Goal: Transaction & Acquisition: Purchase product/service

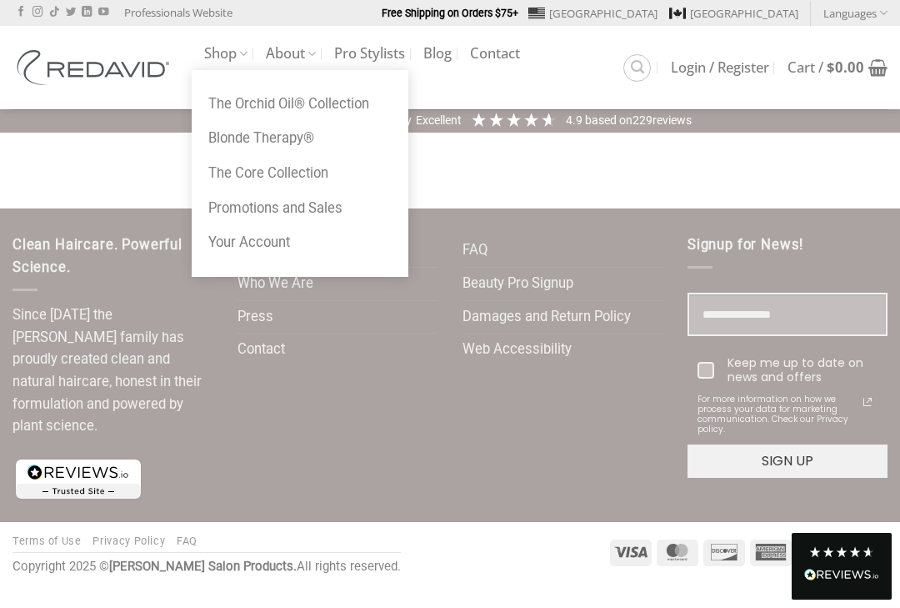
click at [220, 63] on link "Shop" at bounding box center [225, 54] width 43 height 33
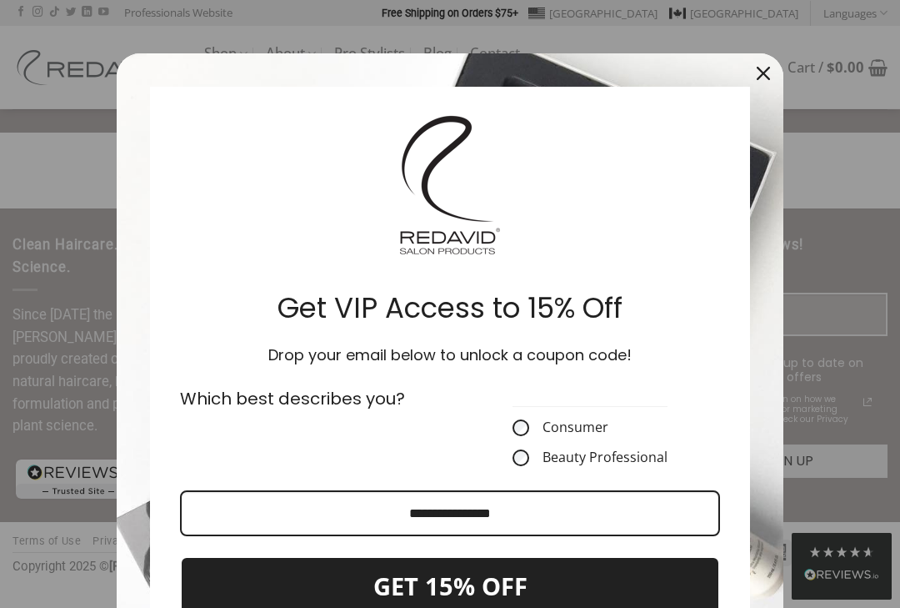
click at [760, 73] on icon "close icon" at bounding box center [763, 73] width 13 height 13
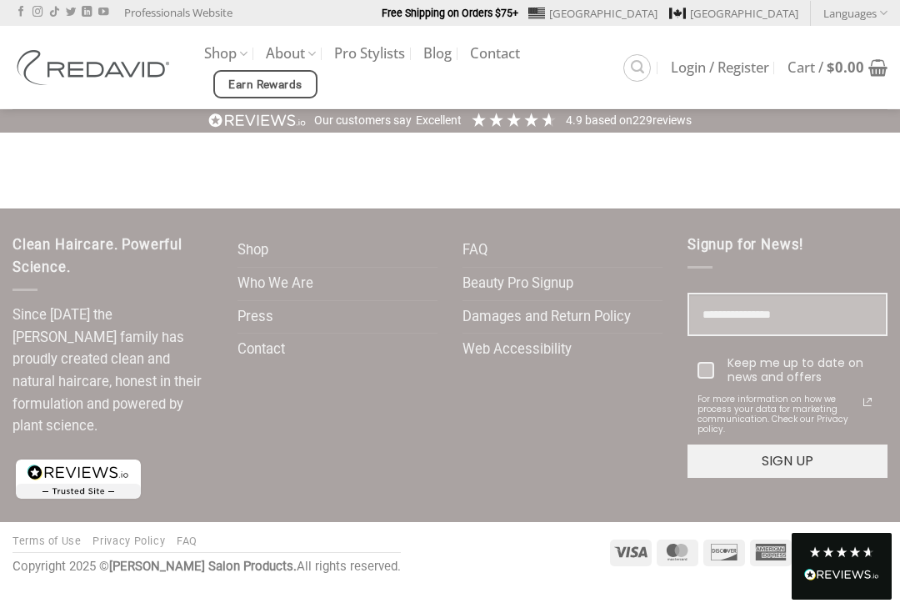
click at [215, 71] on link "Earn Rewards" at bounding box center [265, 84] width 104 height 28
click at [225, 38] on link "Shop" at bounding box center [225, 54] width 43 height 33
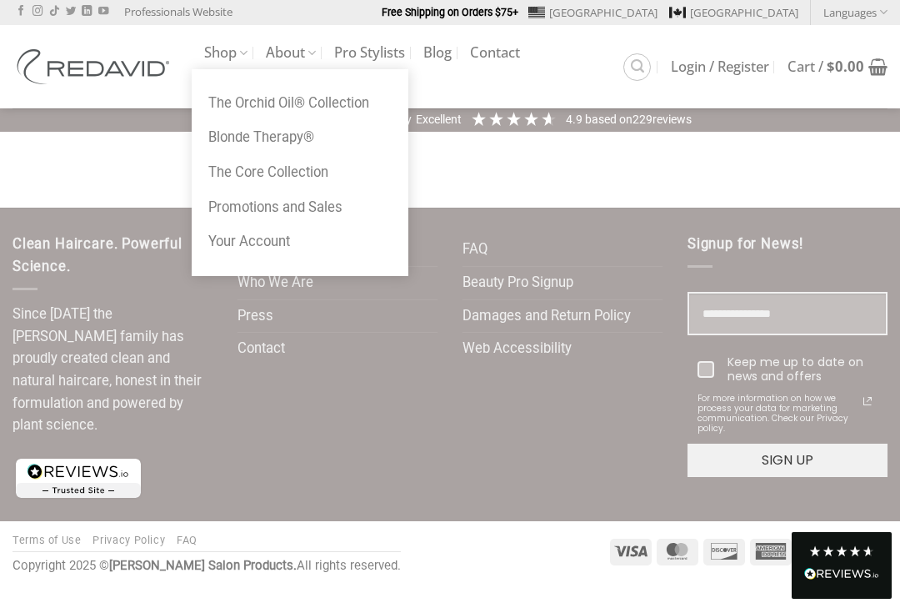
click at [220, 104] on link "The Orchid Oil® Collection" at bounding box center [300, 104] width 217 height 35
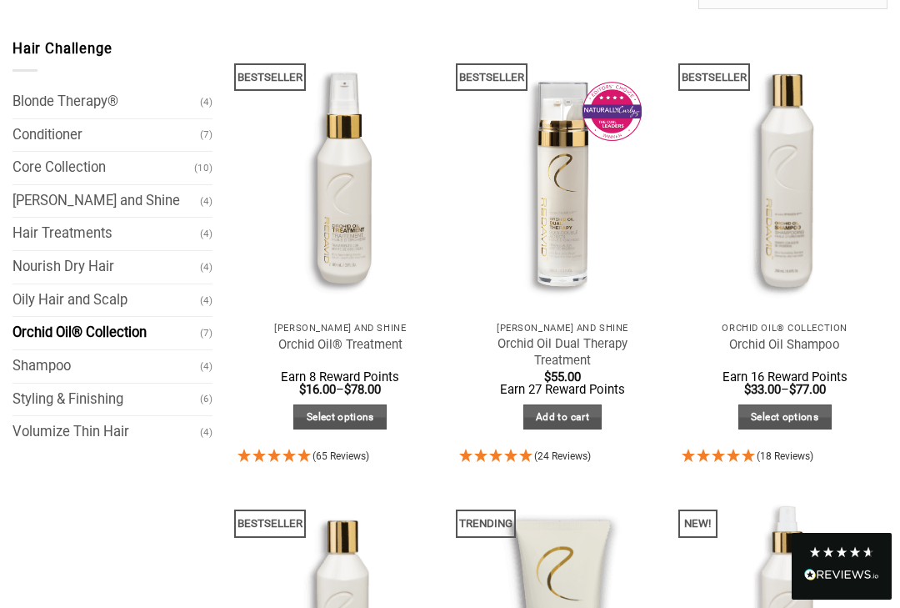
scroll to position [186, 0]
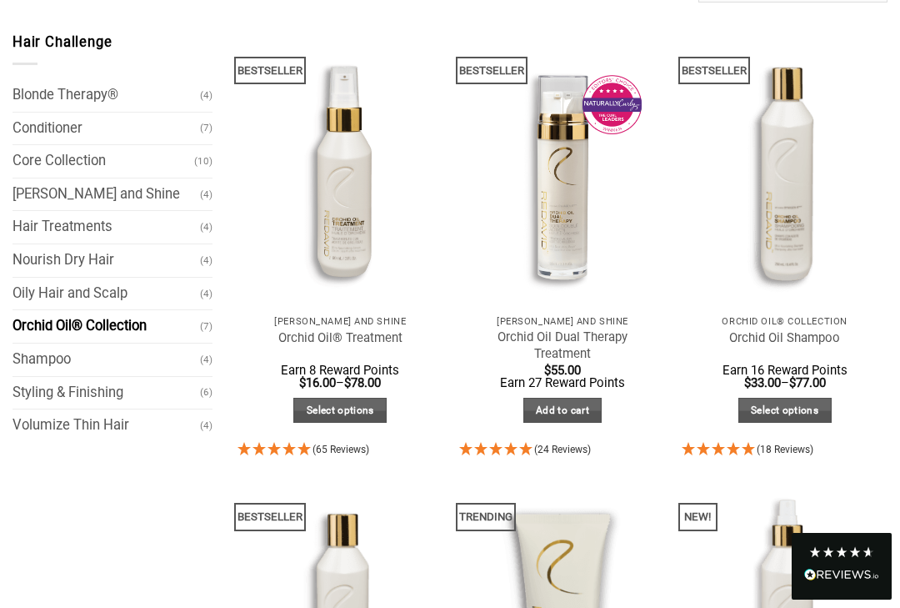
click at [368, 258] on img "Orchid Oil® Treatment" at bounding box center [340, 169] width 227 height 302
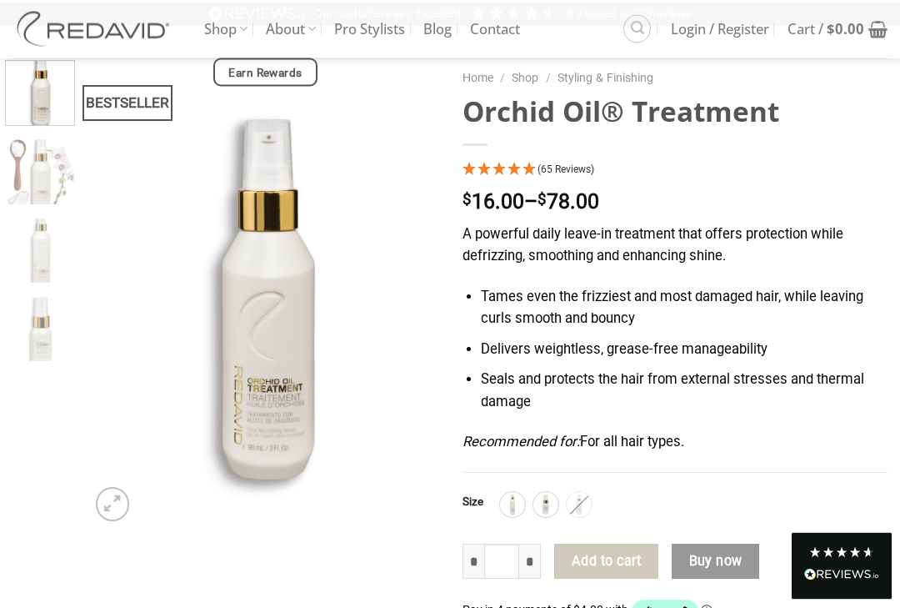
scroll to position [107, 0]
click at [514, 497] on img at bounding box center [513, 504] width 22 height 22
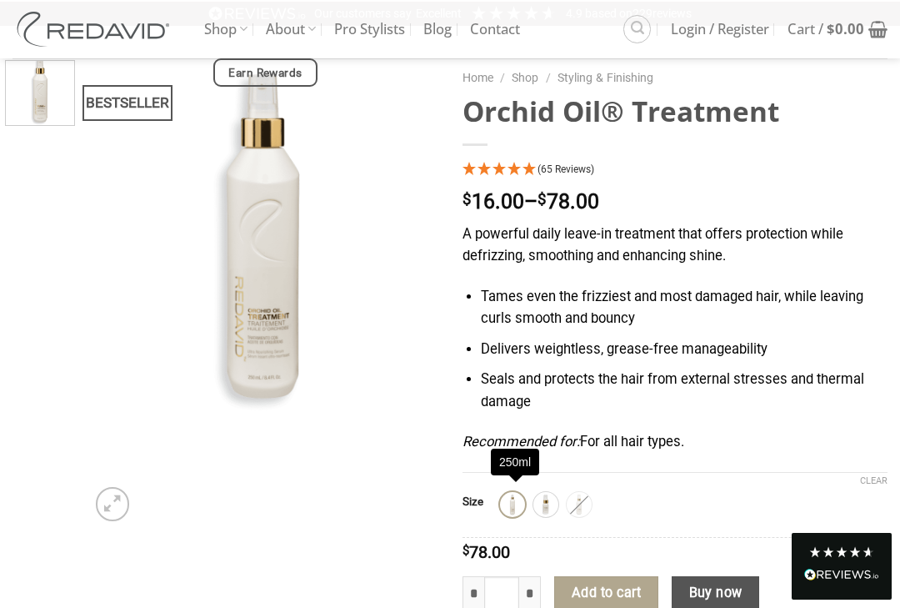
click at [556, 499] on img at bounding box center [546, 504] width 22 height 22
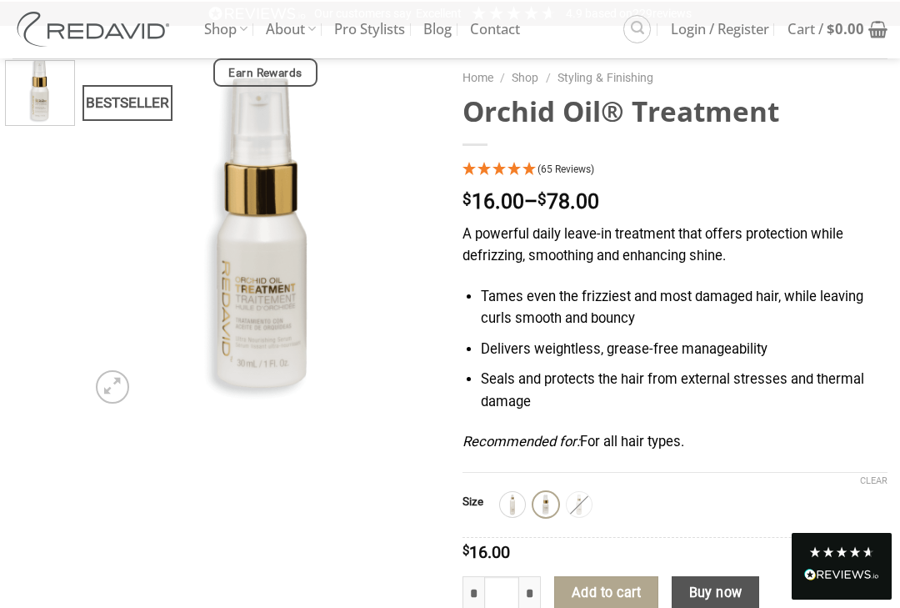
click at [596, 493] on div "250ml 30ml 90ml" at bounding box center [694, 504] width 388 height 25
click at [588, 493] on img at bounding box center [579, 504] width 22 height 22
click at [11, 253] on div at bounding box center [40, 244] width 73 height 368
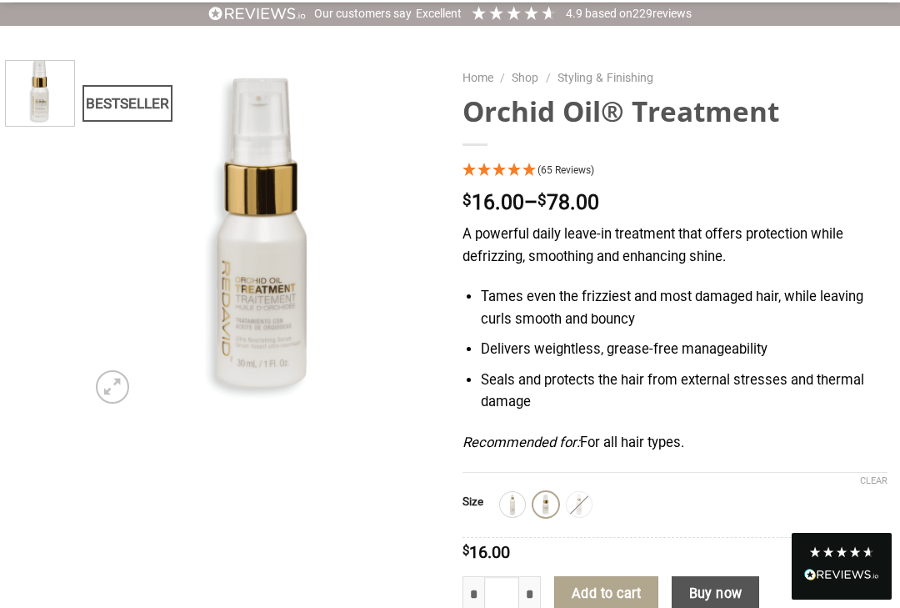
scroll to position [0, 0]
